Goal: Find specific page/section: Find specific page/section

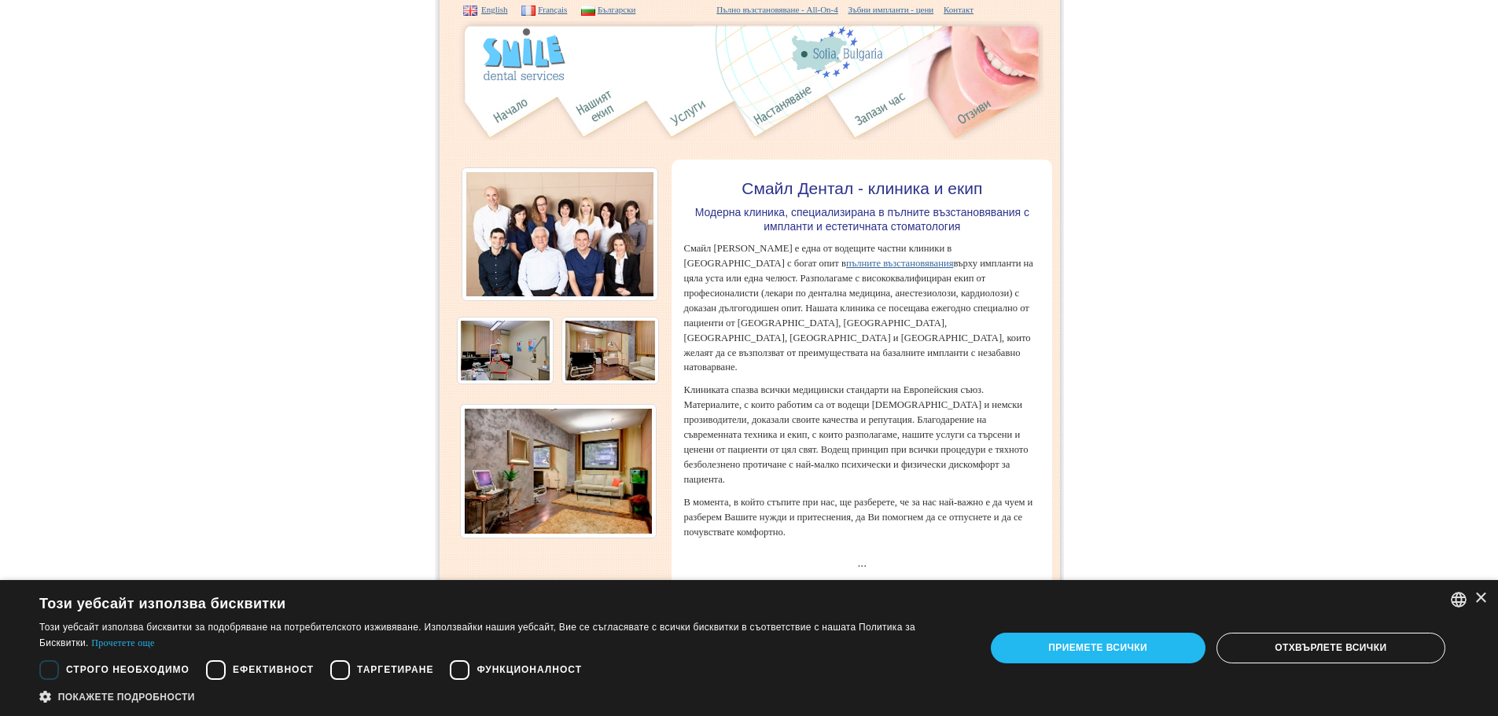
click at [530, 222] on img at bounding box center [559, 234] width 197 height 134
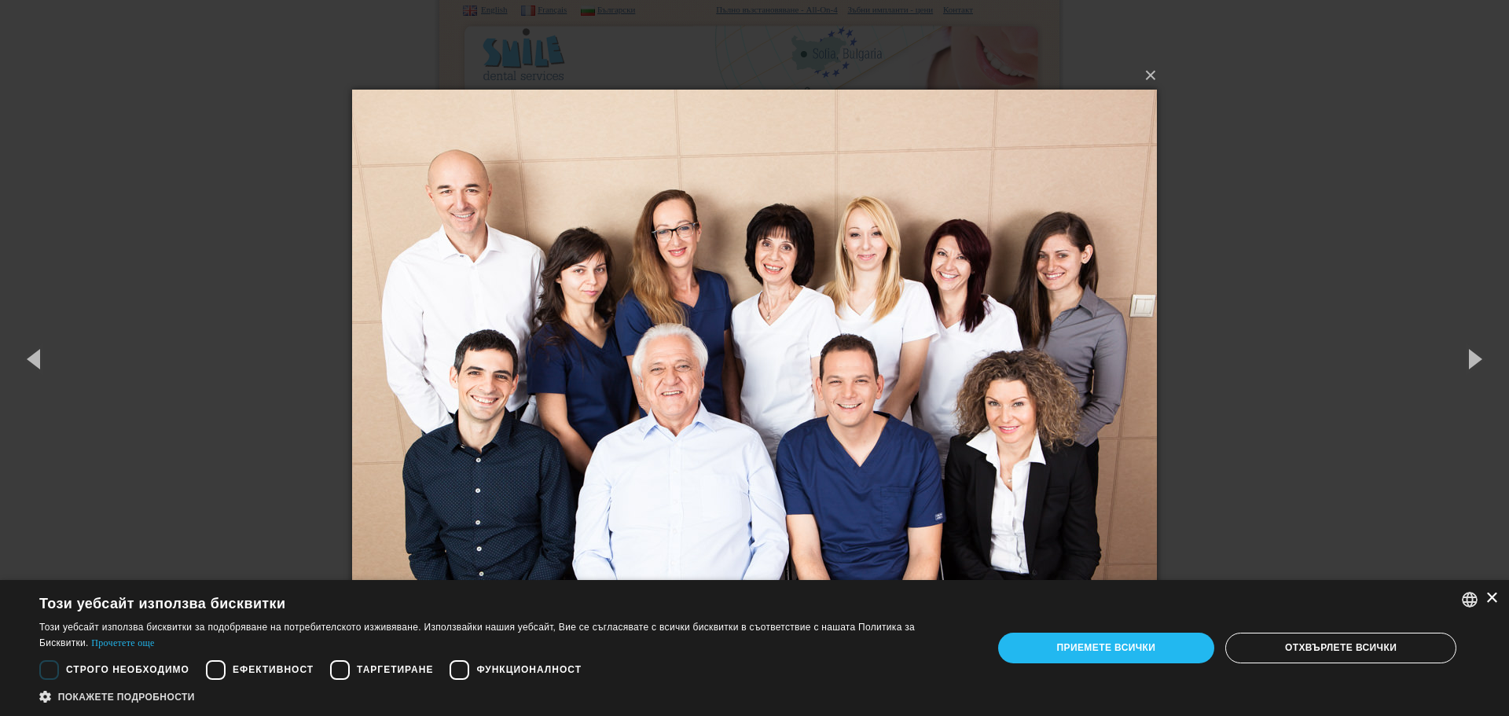
click at [1491, 601] on div "×" at bounding box center [1492, 599] width 12 height 12
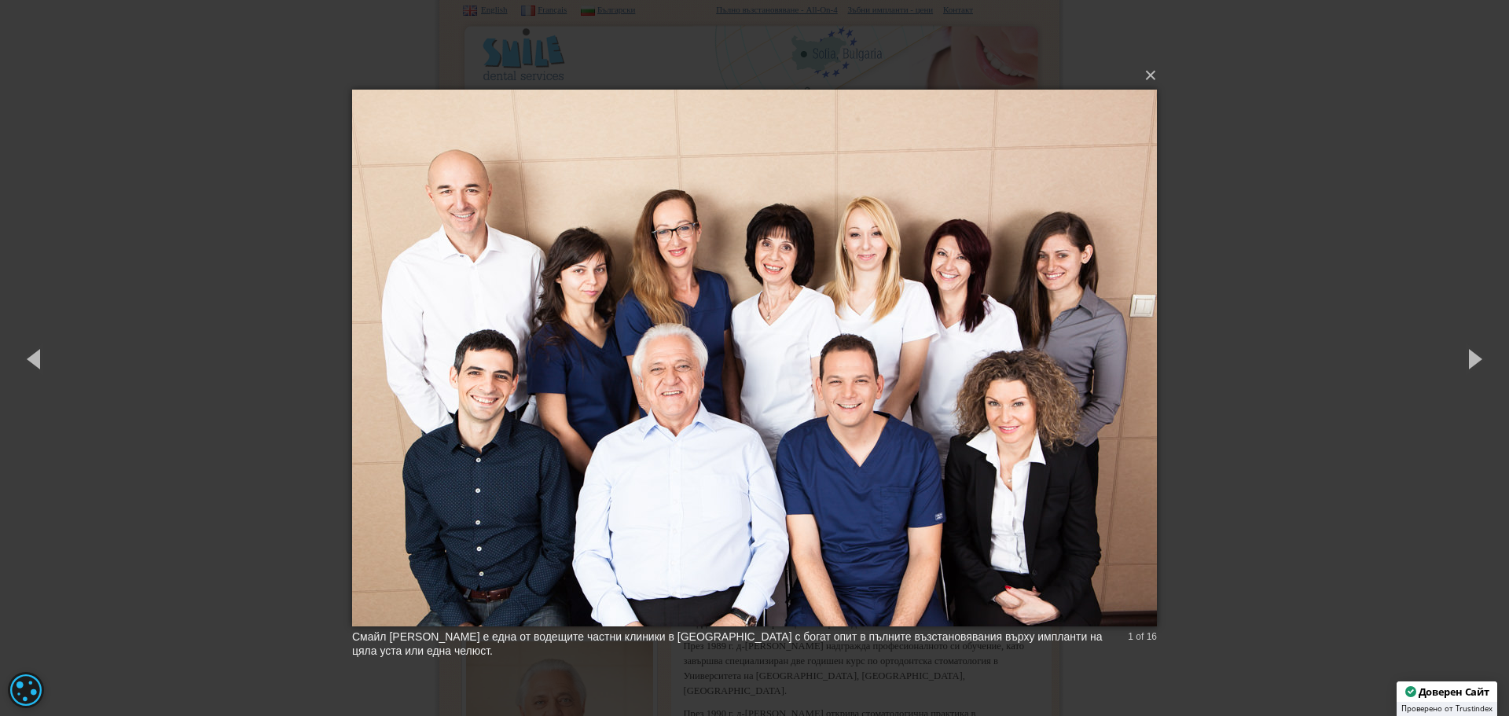
click at [1303, 406] on div "× Смайл [PERSON_NAME] е една от водещите частни клиники в [GEOGRAPHIC_DATA] с б…" at bounding box center [754, 358] width 1509 height 716
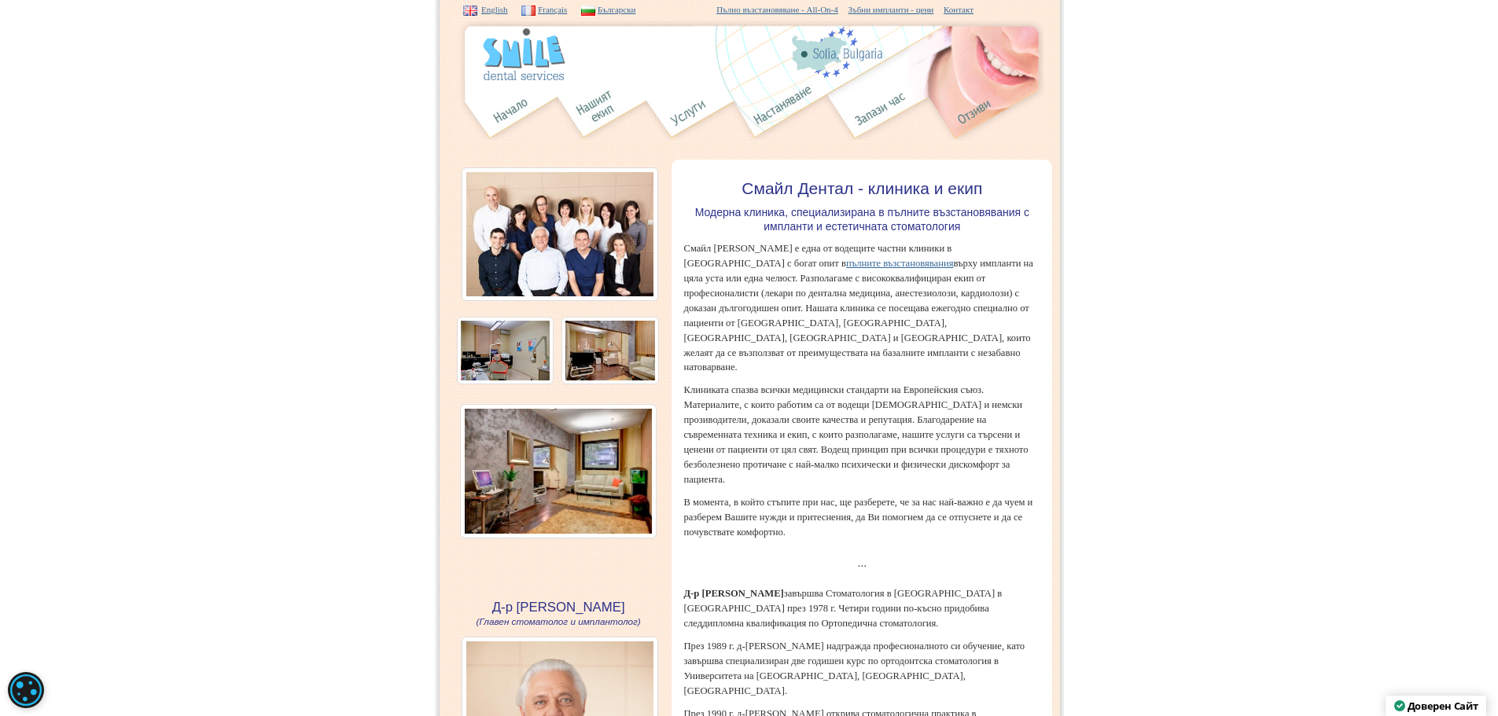
click at [590, 226] on img at bounding box center [559, 234] width 197 height 134
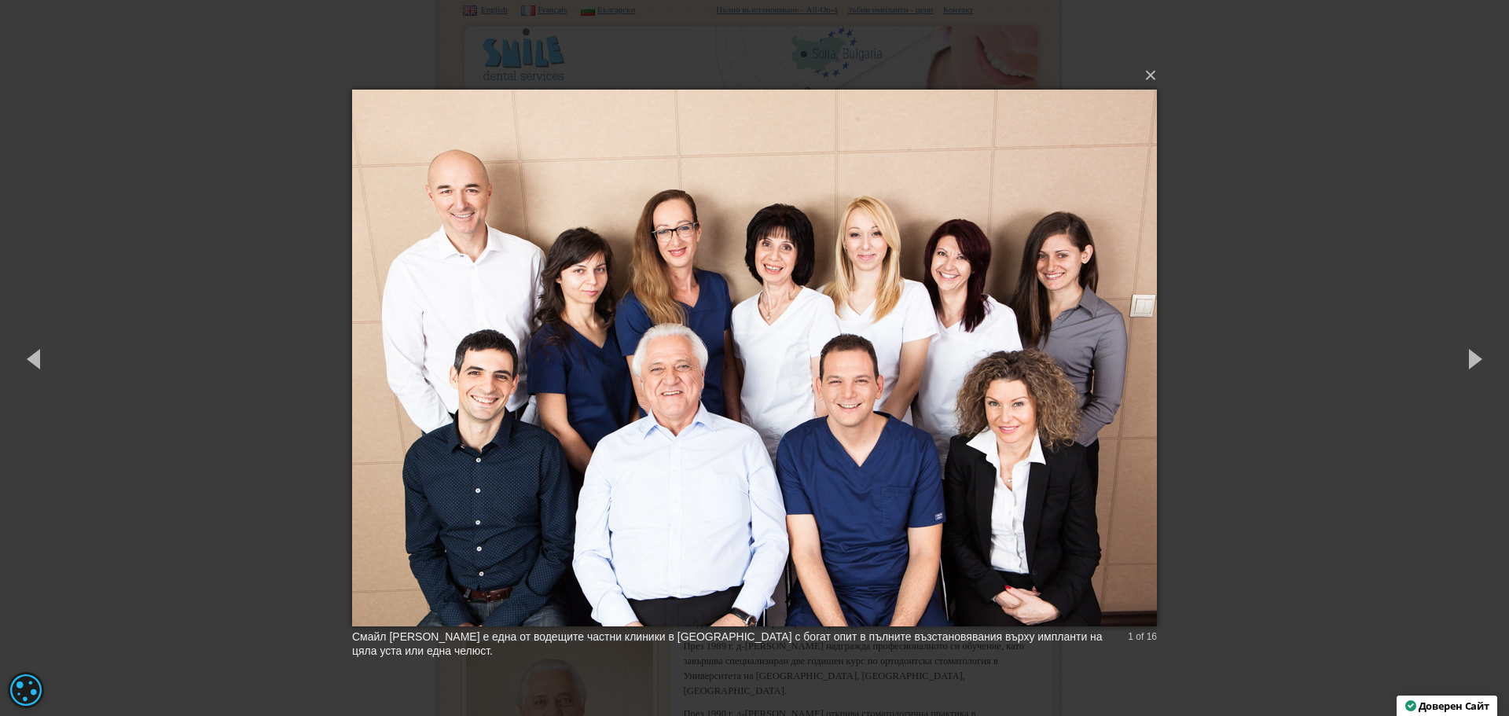
click at [253, 337] on div "× Смайл [PERSON_NAME] е една от водещите частни клиники в [GEOGRAPHIC_DATA] с б…" at bounding box center [754, 358] width 1509 height 716
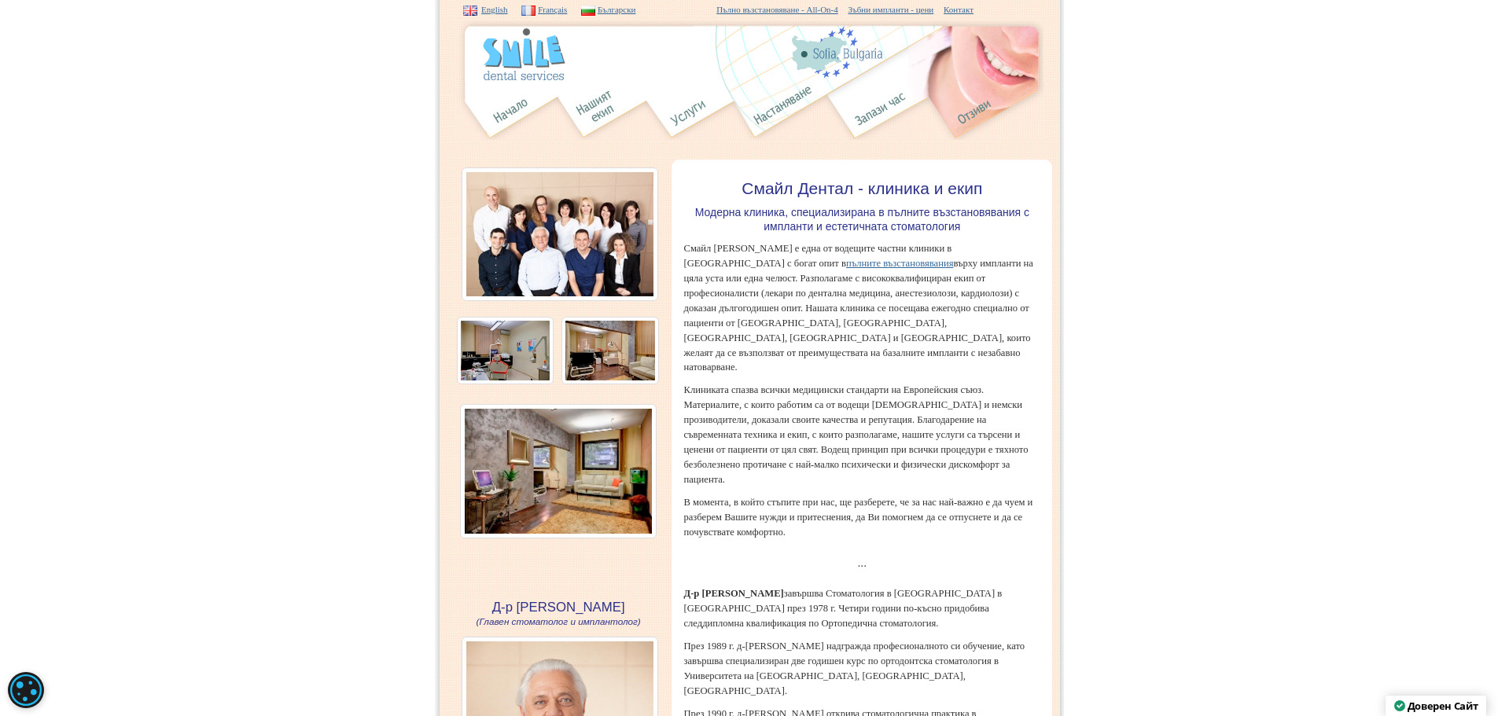
click at [547, 240] on img at bounding box center [559, 234] width 197 height 134
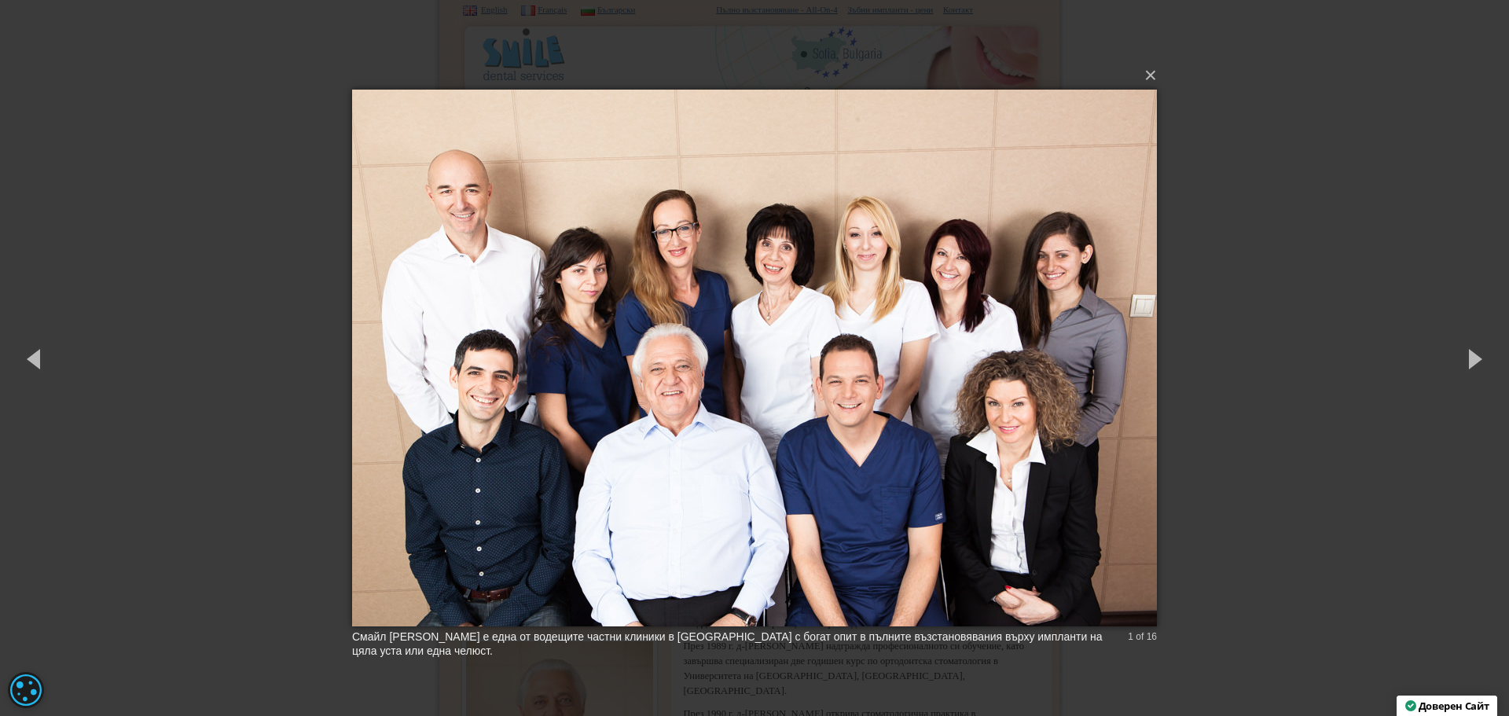
click at [1035, 420] on img at bounding box center [754, 358] width 805 height 600
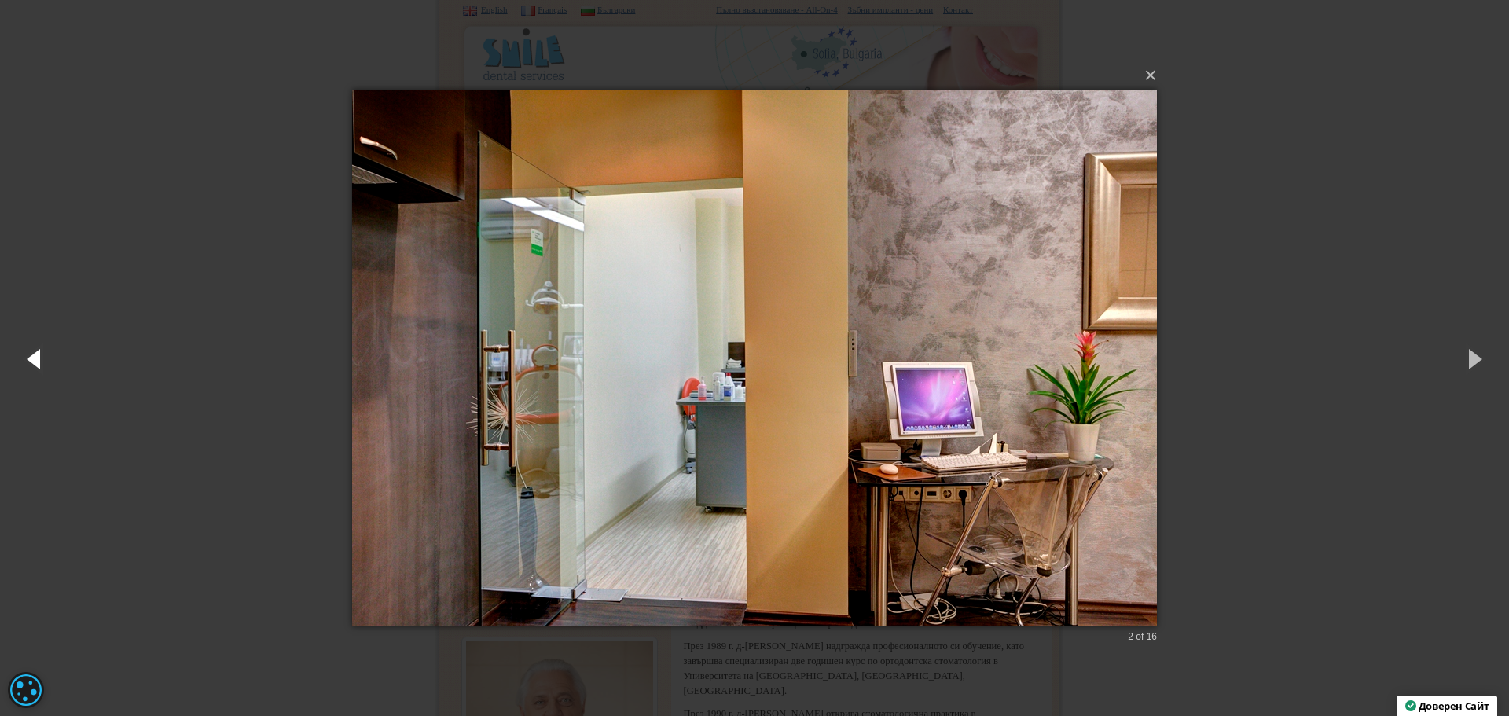
click at [33, 352] on button "button" at bounding box center [35, 358] width 71 height 86
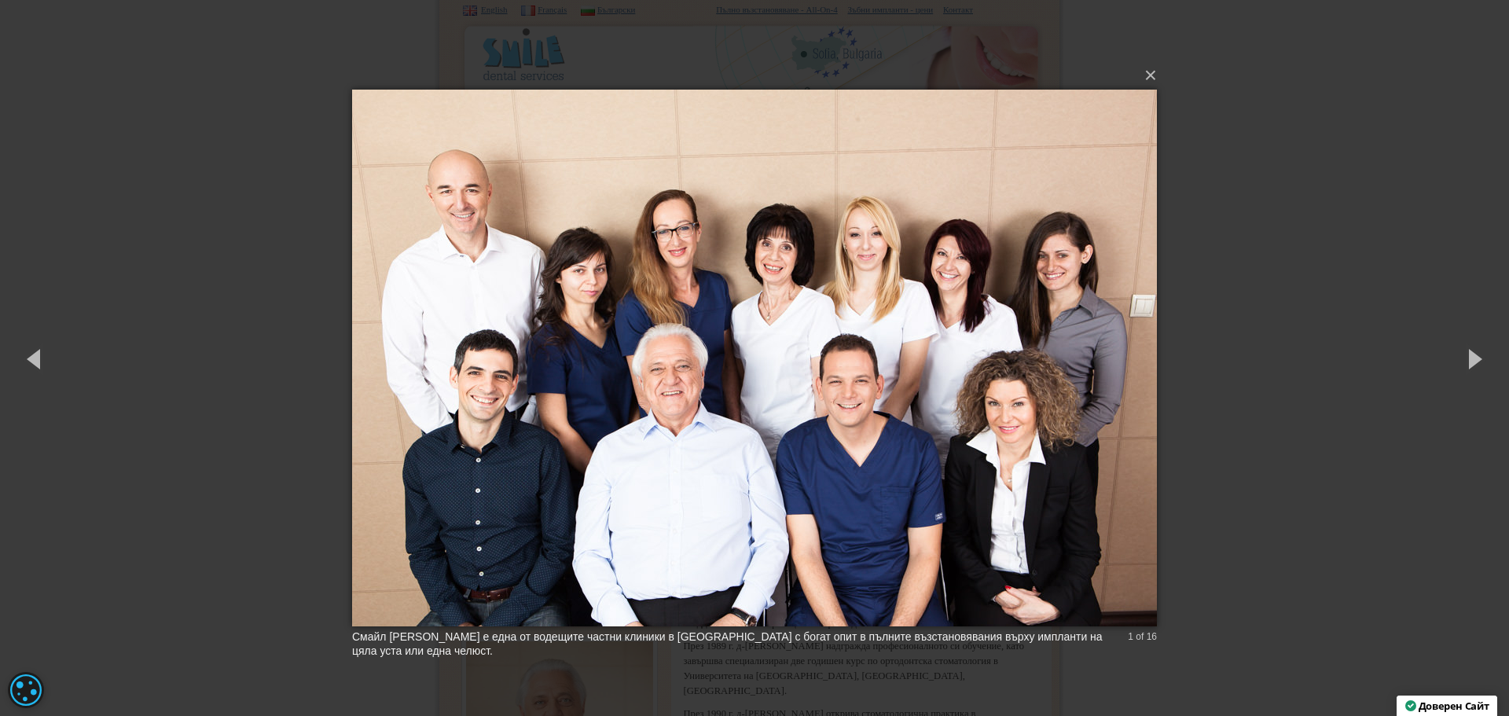
drag, startPoint x: 96, startPoint y: 386, endPoint x: 105, endPoint y: 370, distance: 17.9
click at [97, 385] on div "× Смайл [PERSON_NAME] е една от водещите частни клиники в [GEOGRAPHIC_DATA] с б…" at bounding box center [754, 358] width 1509 height 716
